Goal: Check status: Check status

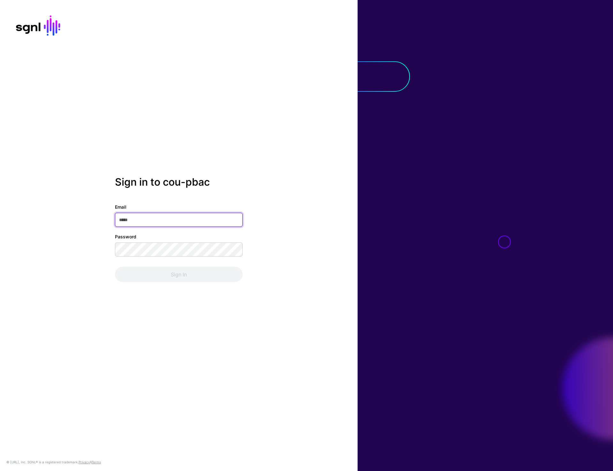
type input "**********"
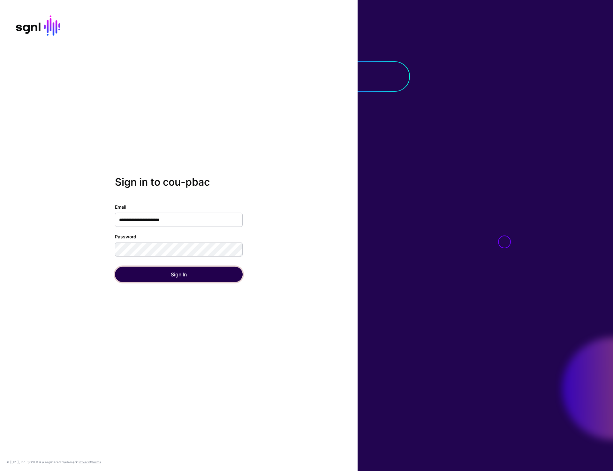
click at [187, 275] on button "Sign In" at bounding box center [179, 274] width 128 height 15
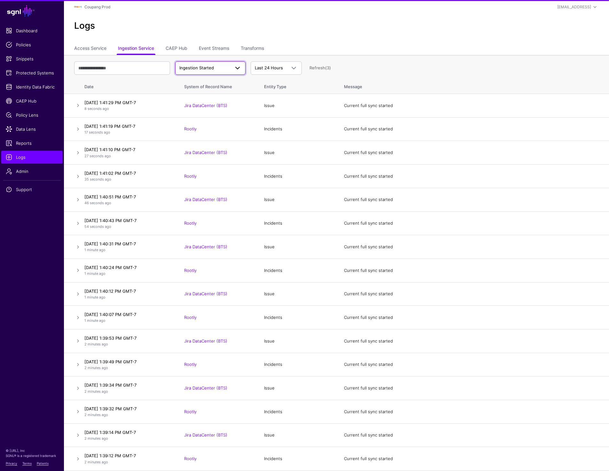
click at [216, 64] on span "Ingestion Started" at bounding box center [210, 68] width 62 height 8
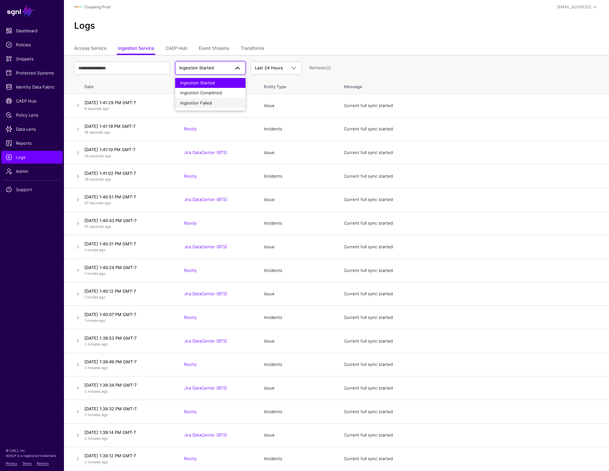
click at [198, 102] on span "Ingestion Failed" at bounding box center [196, 102] width 32 height 5
